Goal: Task Accomplishment & Management: Use online tool/utility

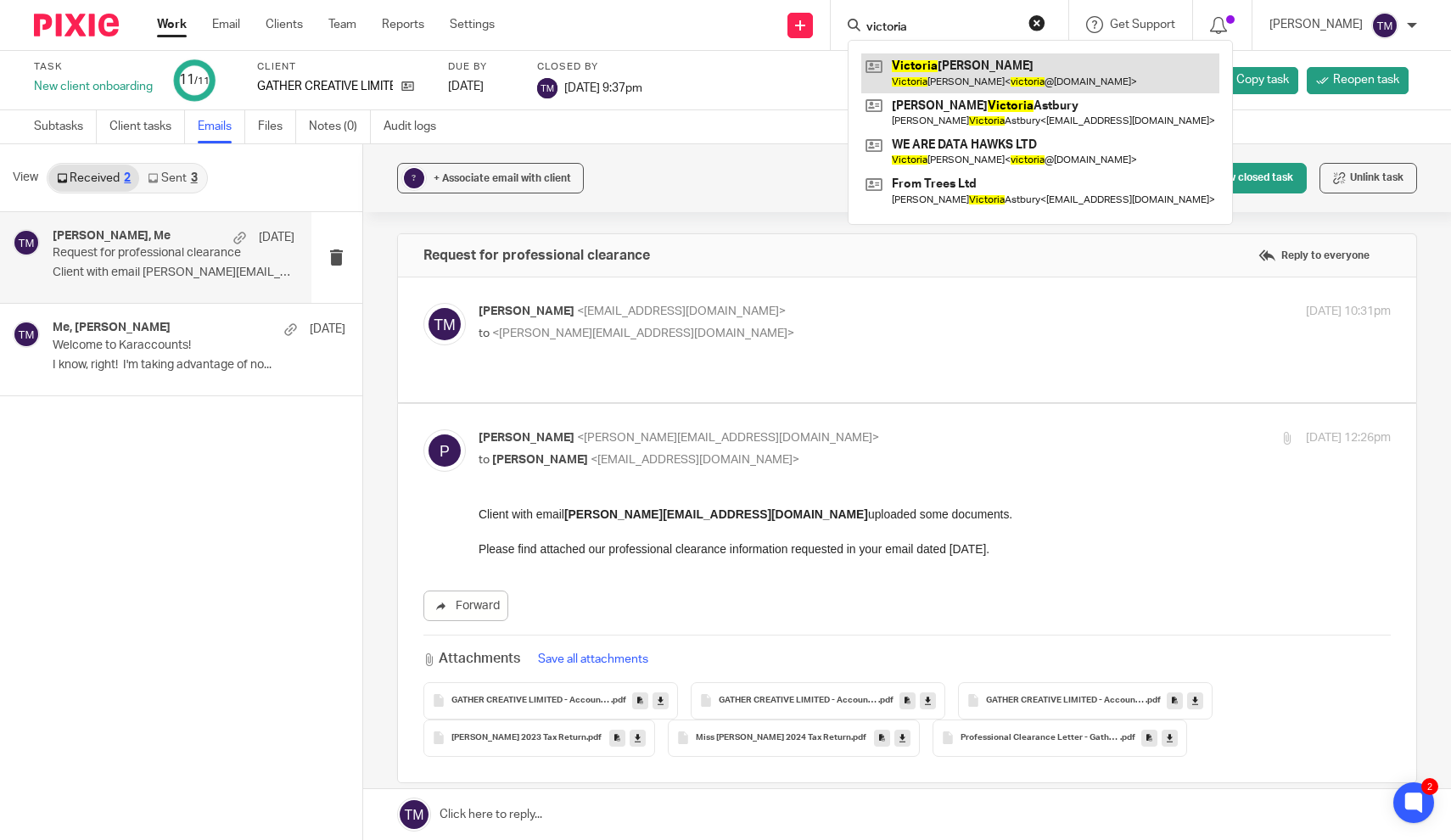
type input "victoria"
click at [992, 76] on link at bounding box center [1040, 73] width 358 height 39
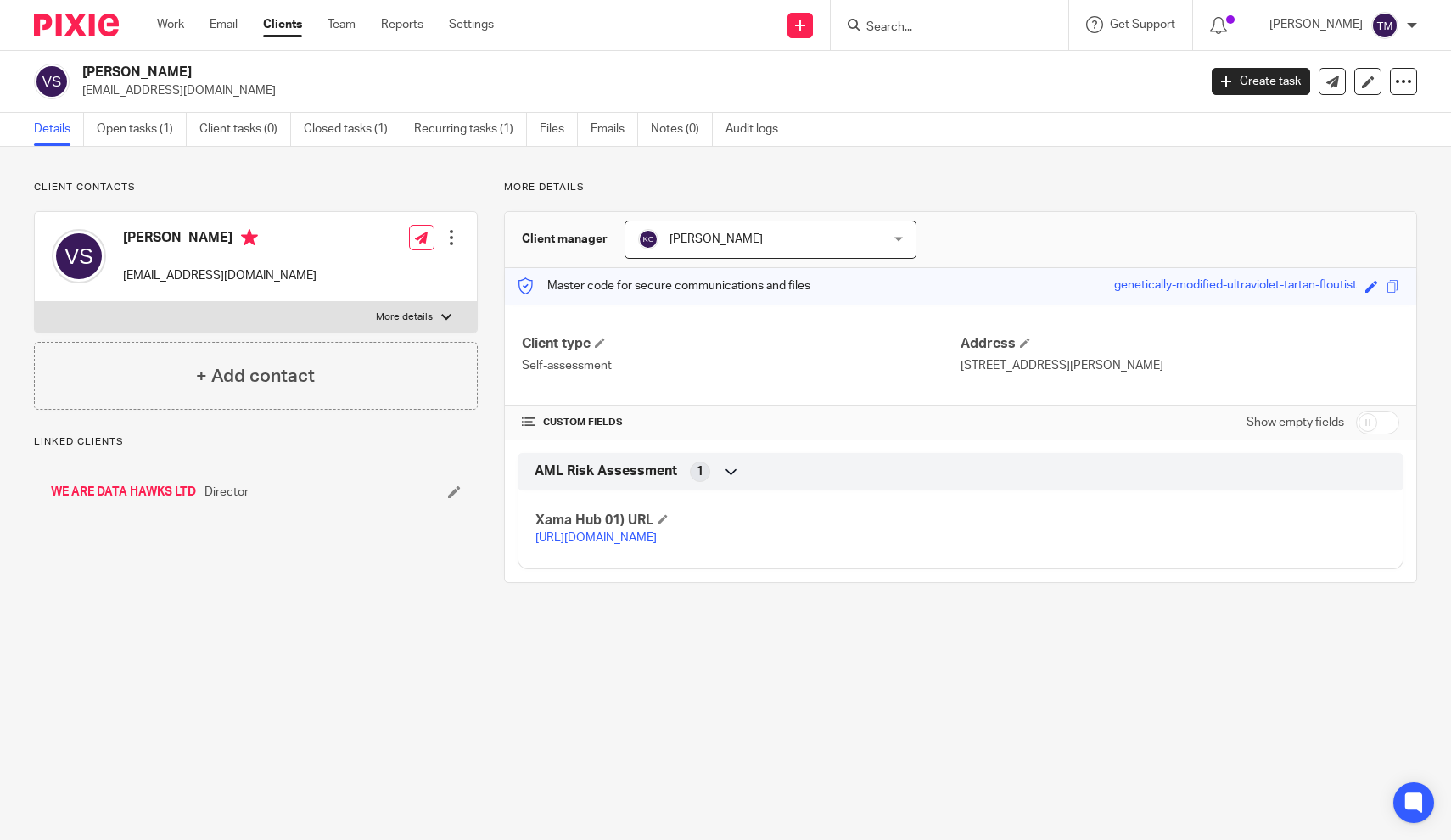
click at [150, 146] on div "Details Open tasks (1) Client tasks (0) Closed tasks (1) Recurring tasks (1) Fi…" at bounding box center [726, 129] width 1451 height 34
click at [150, 126] on link "Open tasks (1)" at bounding box center [141, 129] width 90 height 33
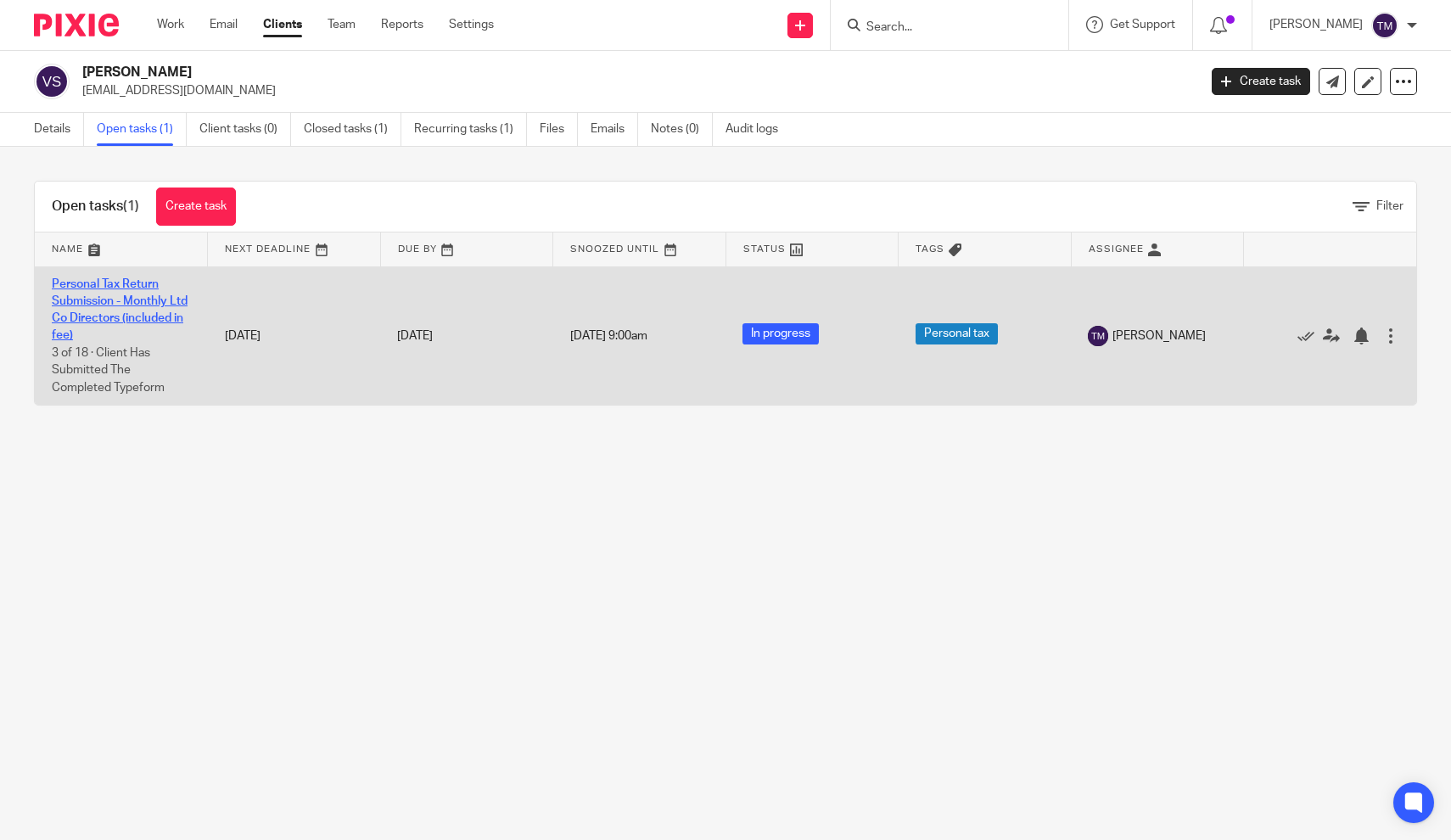
click at [106, 305] on link "Personal Tax Return Submission - Monthly Ltd Co Directors (included in fee)" at bounding box center [119, 310] width 136 height 64
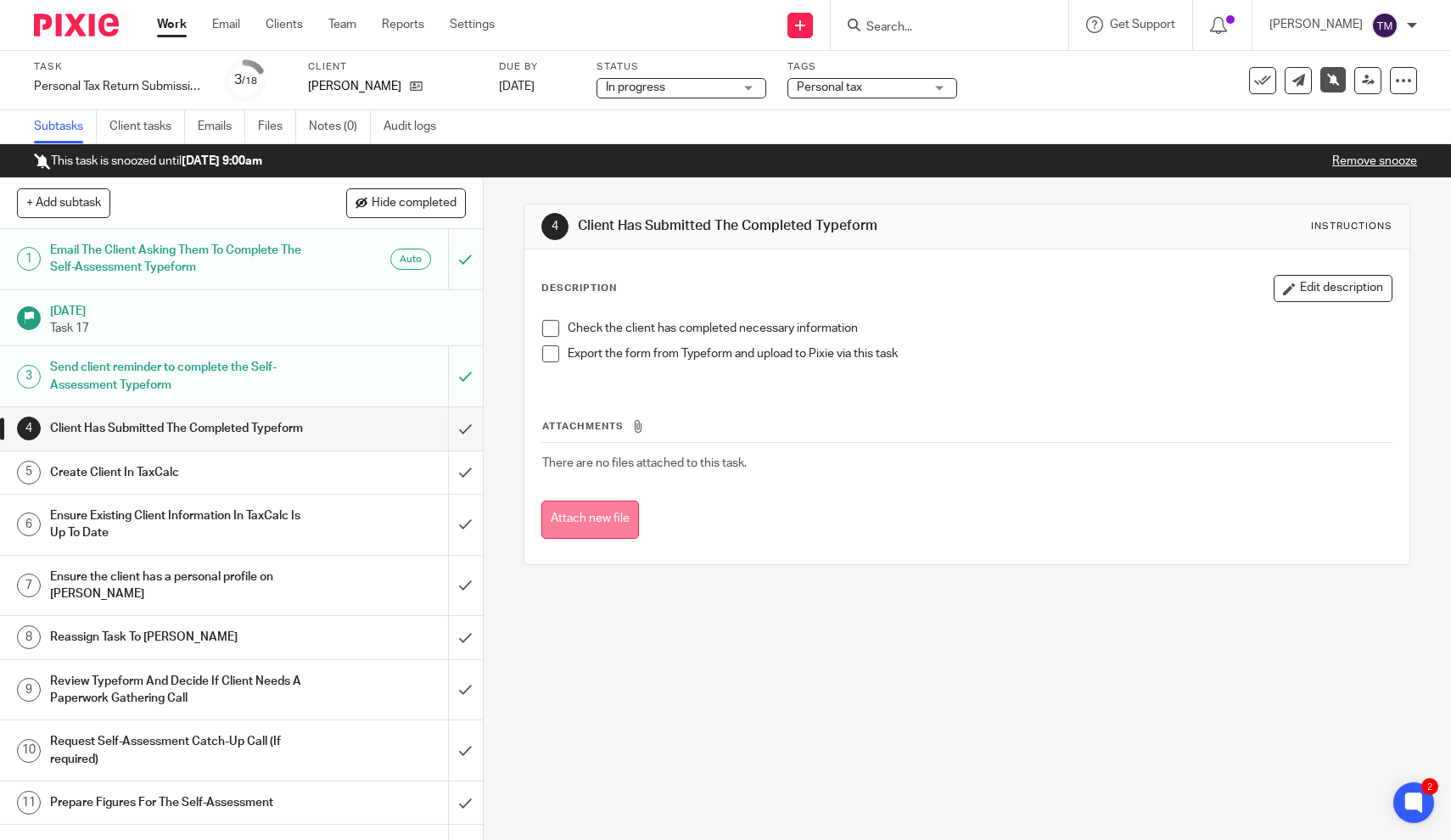
click at [583, 512] on button "Attach new file" at bounding box center [591, 519] width 98 height 38
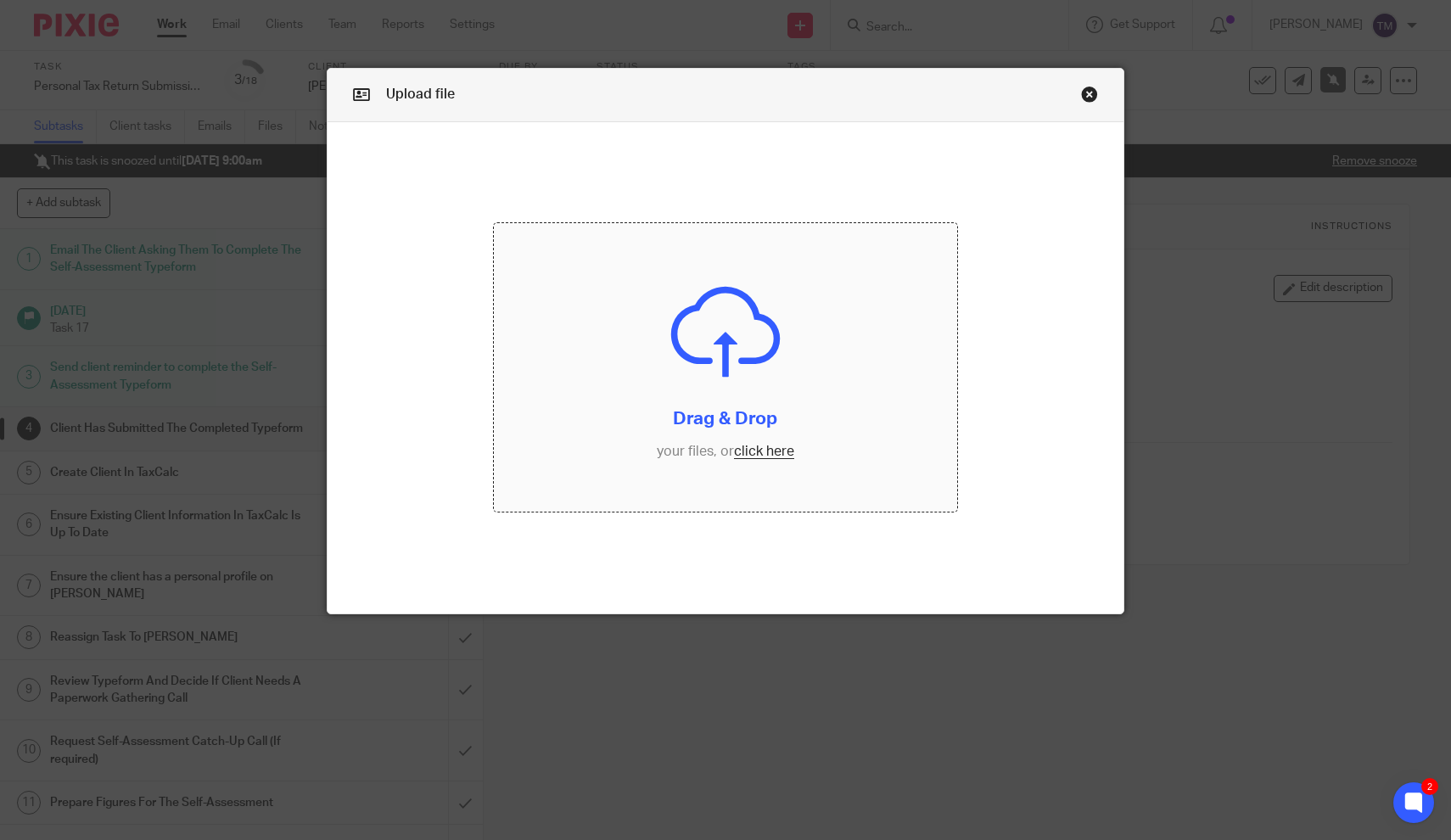
click at [738, 414] on input "file" at bounding box center [725, 367] width 462 height 289
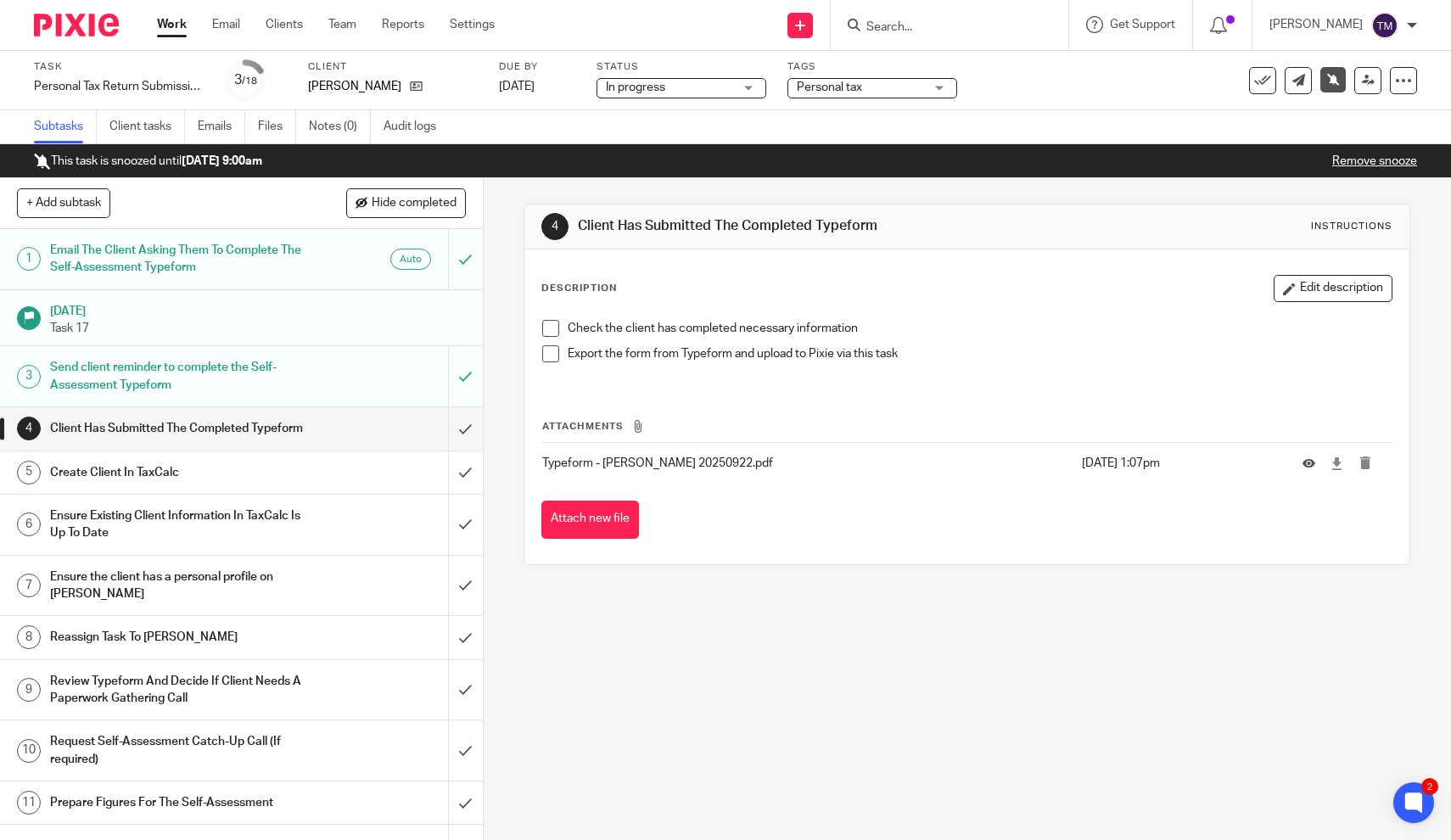
click at [554, 328] on span at bounding box center [550, 329] width 17 height 17
click at [555, 353] on span at bounding box center [550, 354] width 17 height 17
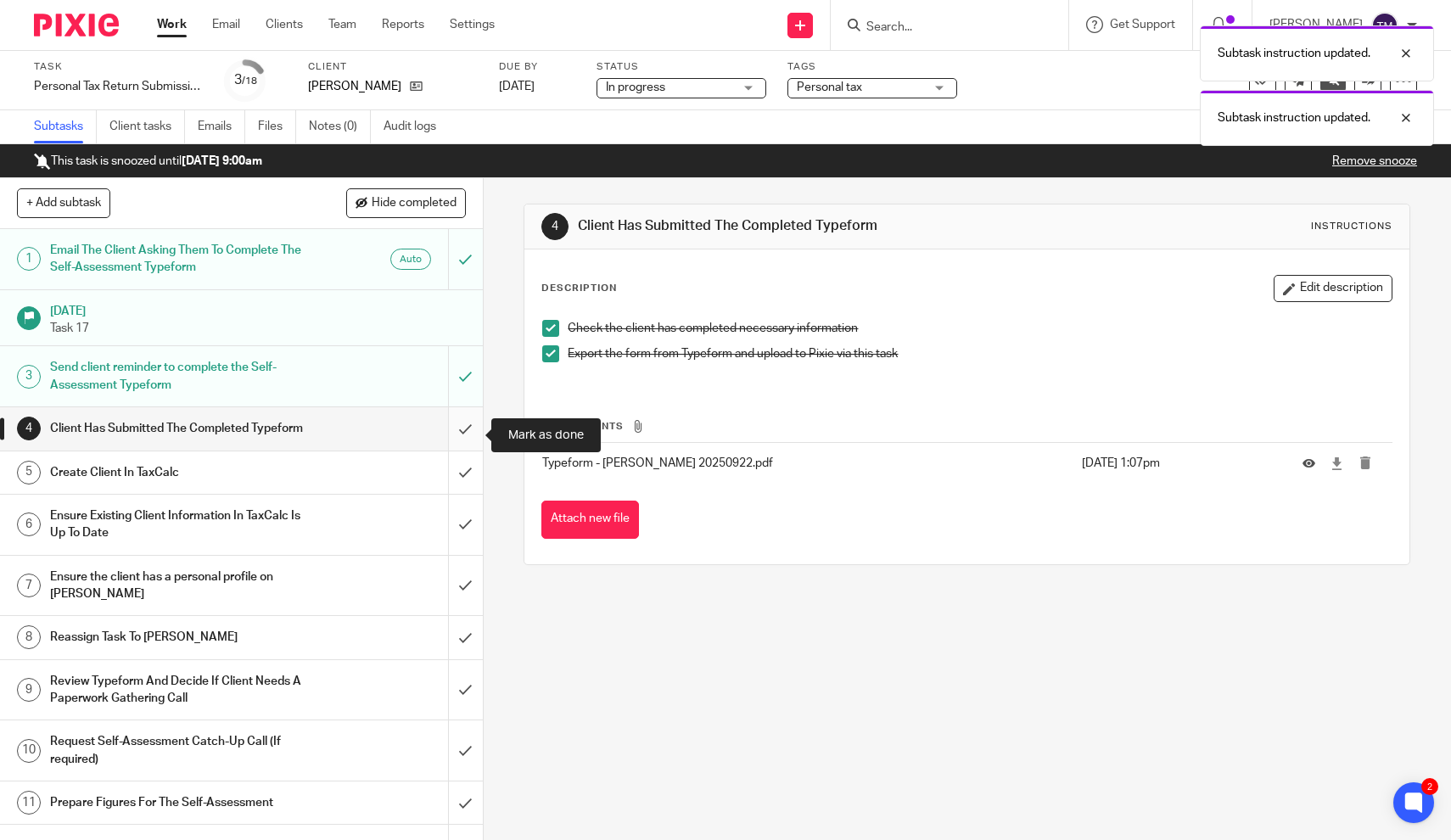
click at [468, 437] on input "submit" at bounding box center [241, 428] width 483 height 42
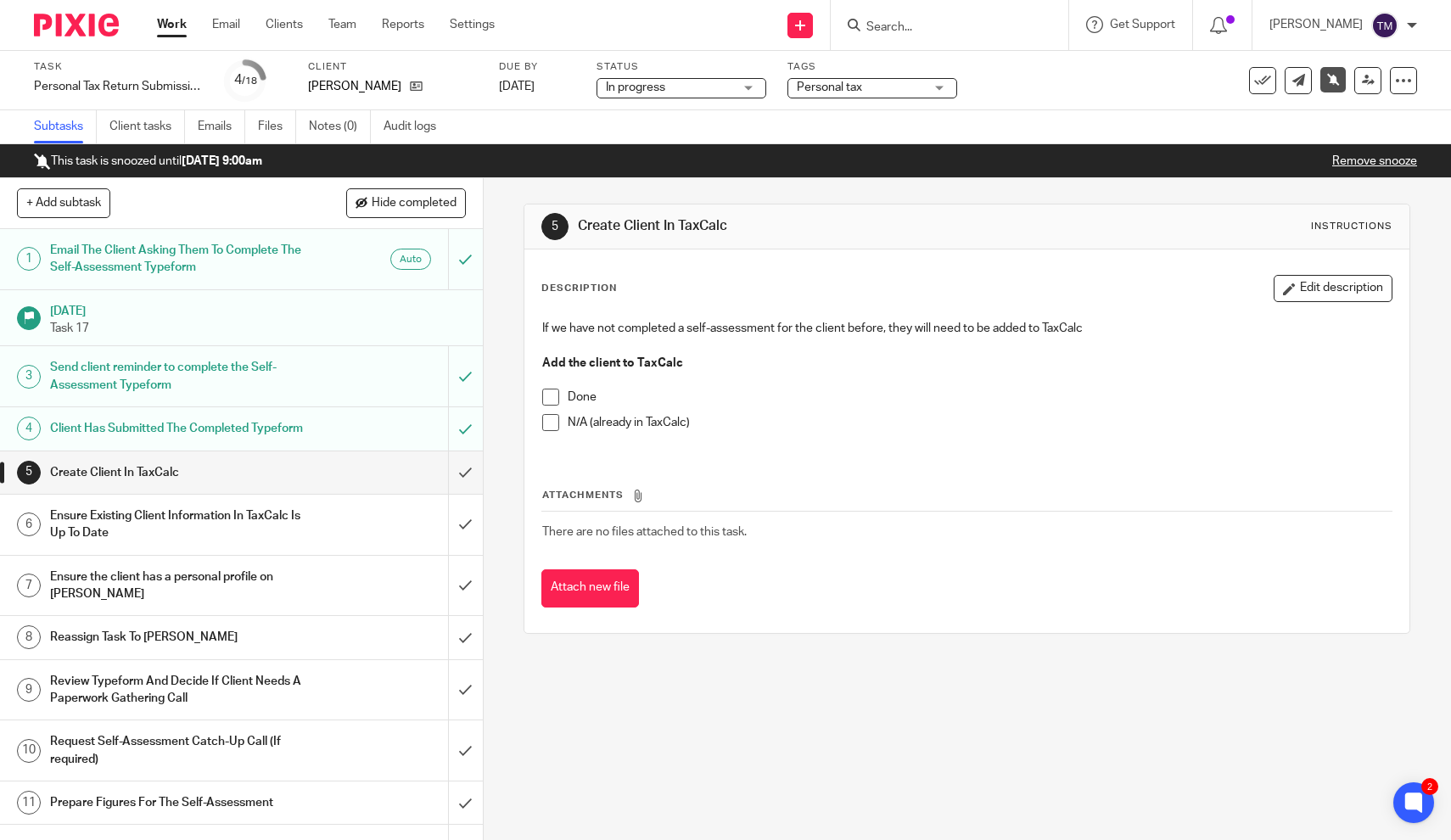
click at [306, 595] on div "Ensure the client has a personal profile on [PERSON_NAME]" at bounding box center [240, 585] width 381 height 43
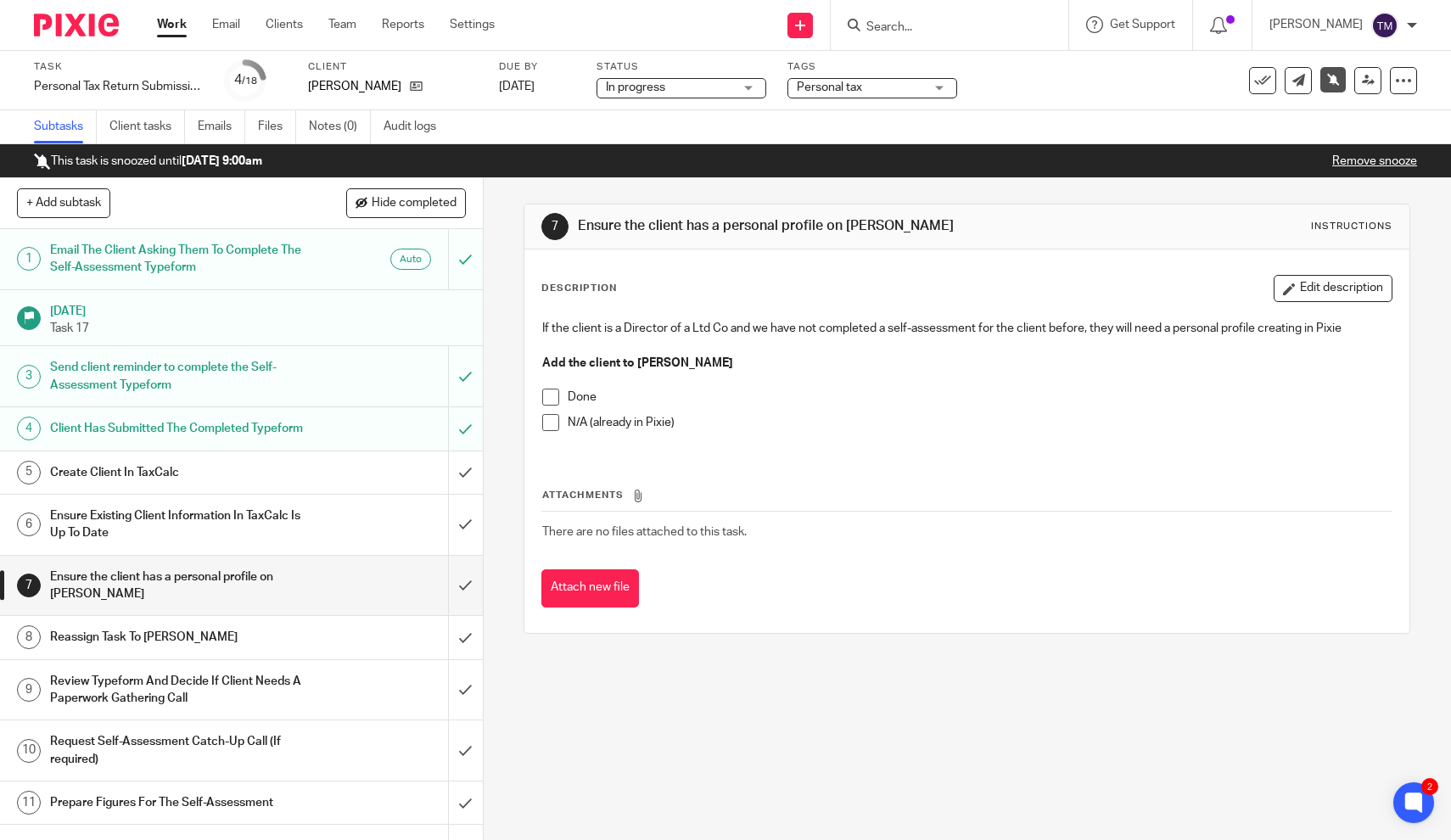
click at [546, 421] on span at bounding box center [550, 423] width 17 height 17
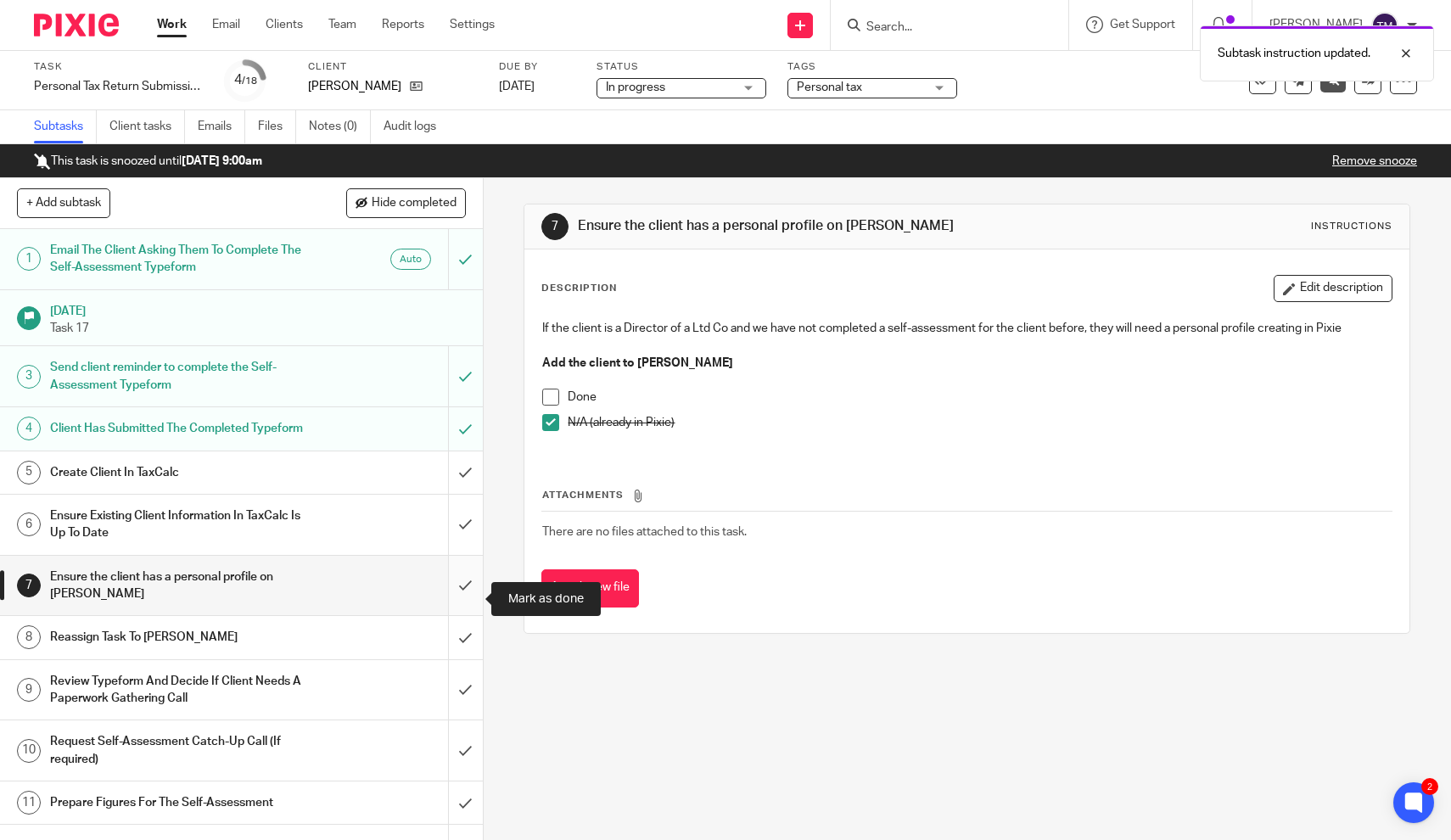
click at [470, 603] on input "submit" at bounding box center [241, 585] width 483 height 60
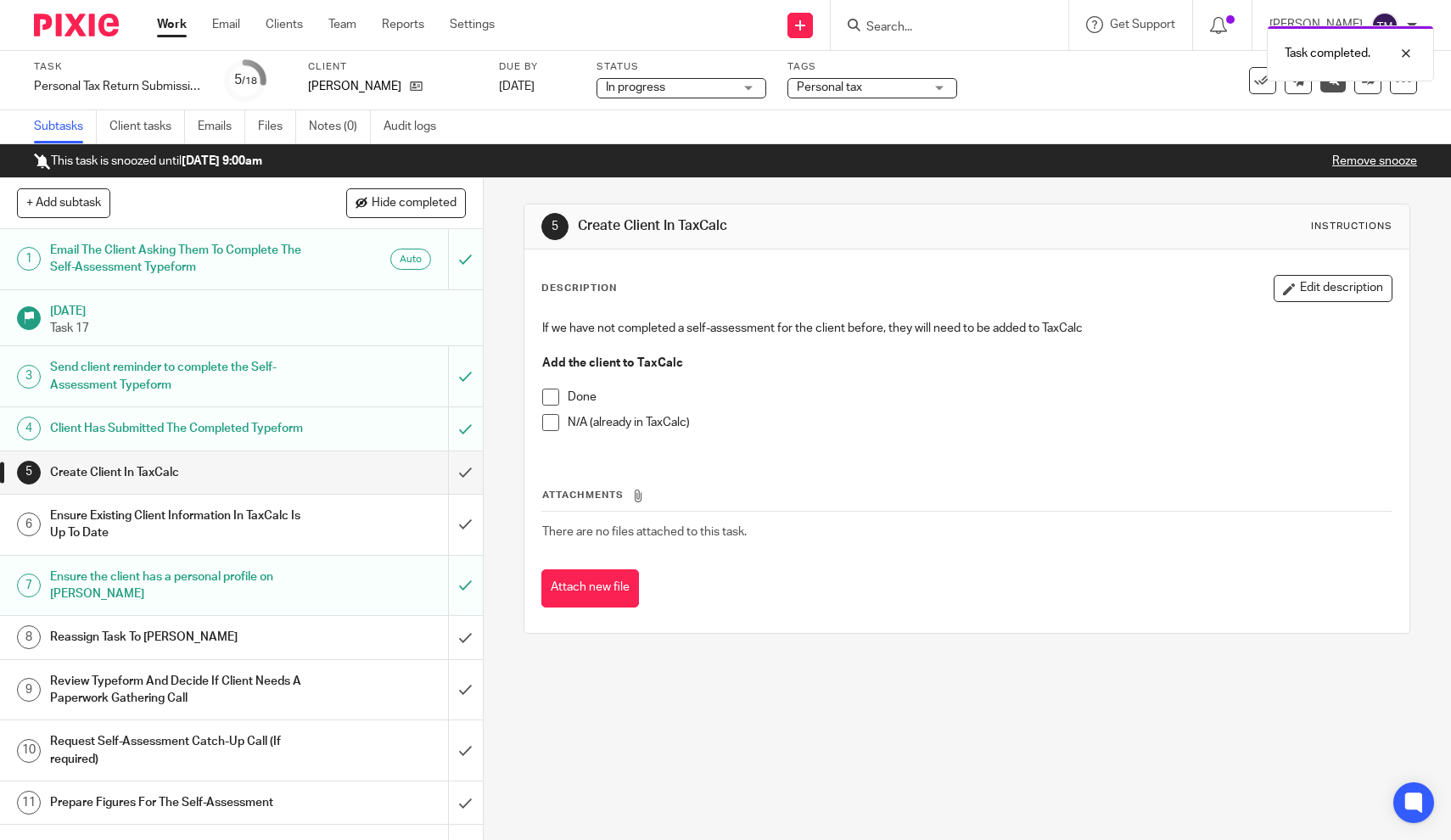
click at [281, 546] on h1 "Ensure Existing Client Information In TaxCalc Is Up To Date" at bounding box center [177, 524] width 255 height 43
